Goal: Navigation & Orientation: Find specific page/section

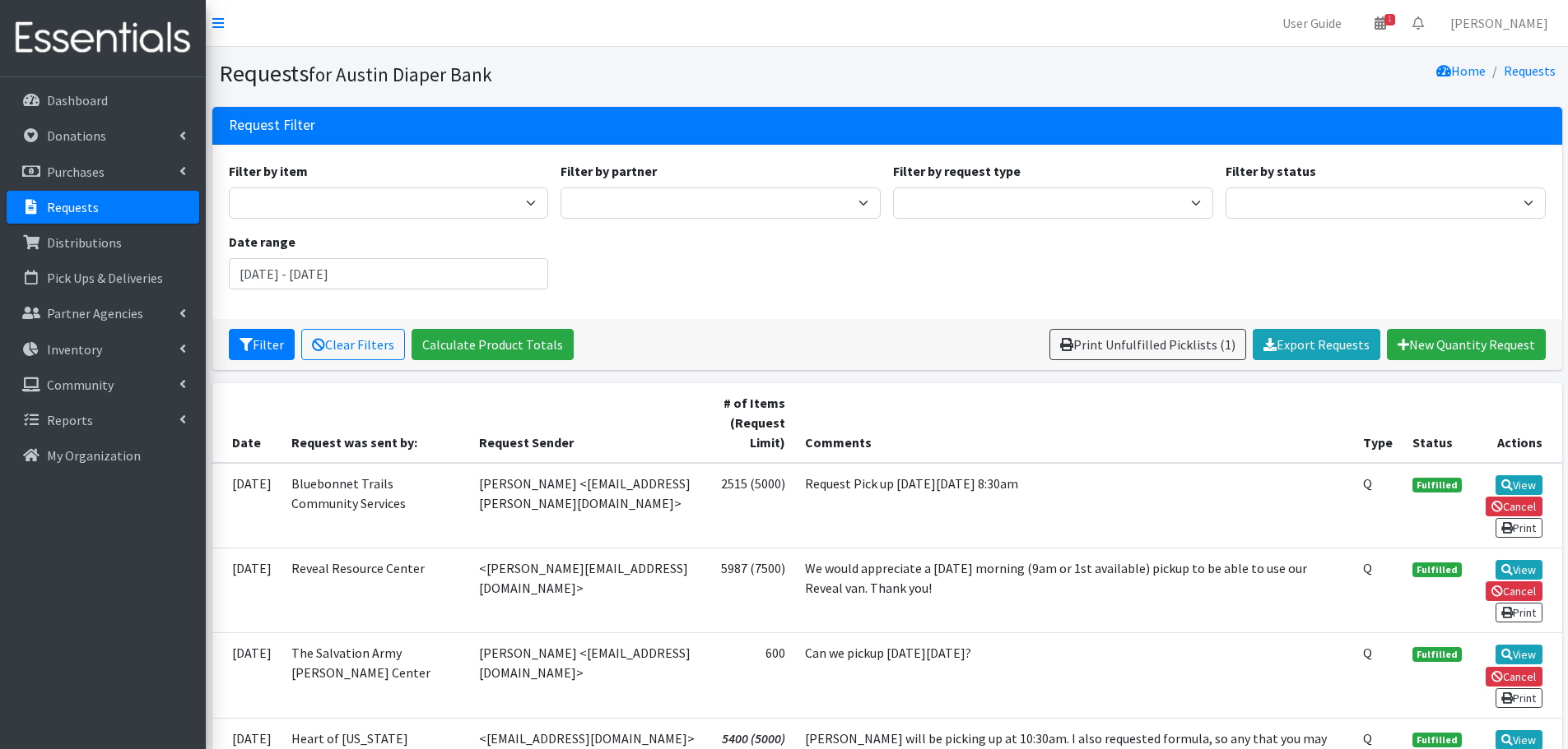
click at [69, 205] on p "Requests" at bounding box center [73, 207] width 52 height 16
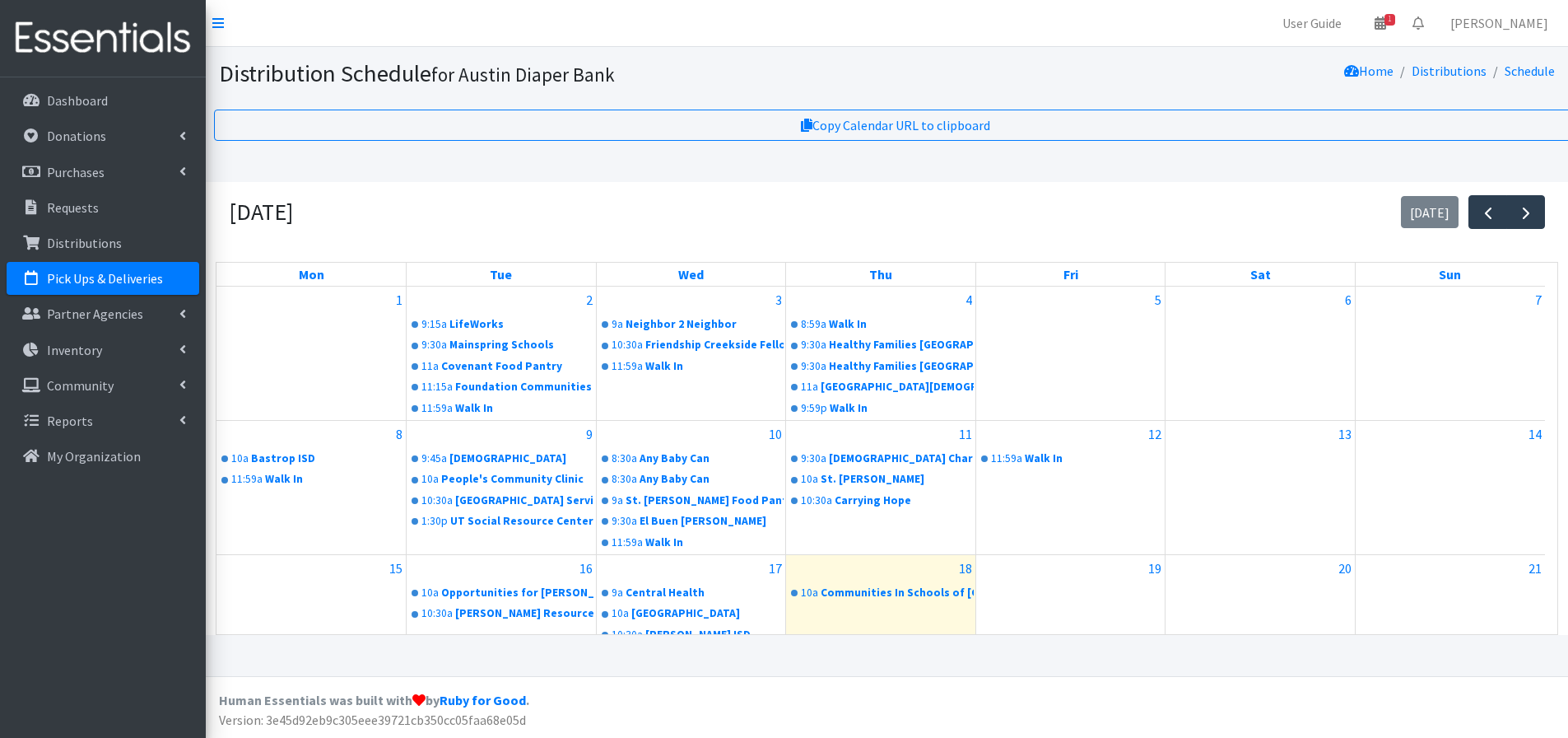
scroll to position [247, 0]
